Goal: Information Seeking & Learning: Learn about a topic

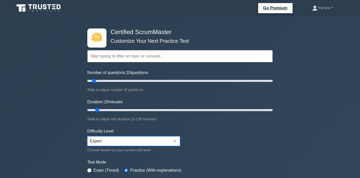
click at [112, 142] on select "Beginner Intermediate Expert" at bounding box center [133, 142] width 93 height 10
click at [139, 55] on input "text" at bounding box center [179, 56] width 185 height 12
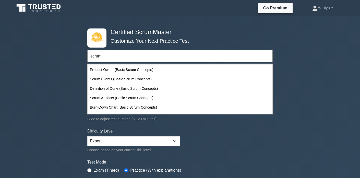
scroll to position [302, 0]
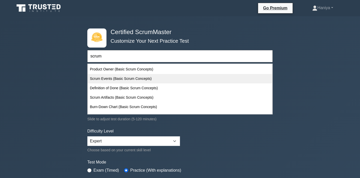
click at [124, 81] on div "Scrum Events (Basic Scrum Concepts)" at bounding box center [180, 78] width 184 height 9
type input "Scrum Events (Basic Scrum Concepts)"
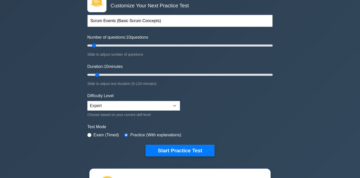
scroll to position [52, 0]
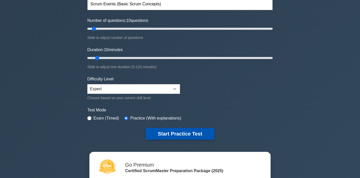
click at [160, 131] on button "Start Practice Test" at bounding box center [179, 134] width 69 height 12
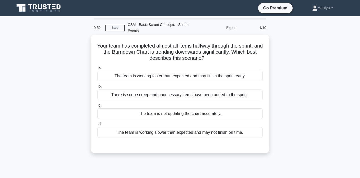
click at [205, 78] on div "The team is working faster than expected and may finish the sprint early." at bounding box center [179, 76] width 165 height 11
click at [97, 70] on input "a. The team is working faster than expected and may finish the sprint early." at bounding box center [97, 67] width 0 height 3
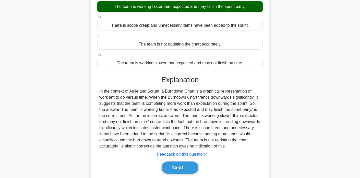
scroll to position [97, 0]
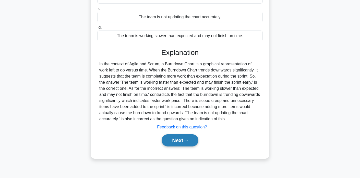
click at [185, 135] on button "Next" at bounding box center [179, 141] width 36 height 12
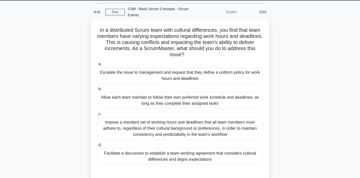
scroll to position [0, 0]
